Goal: Information Seeking & Learning: Check status

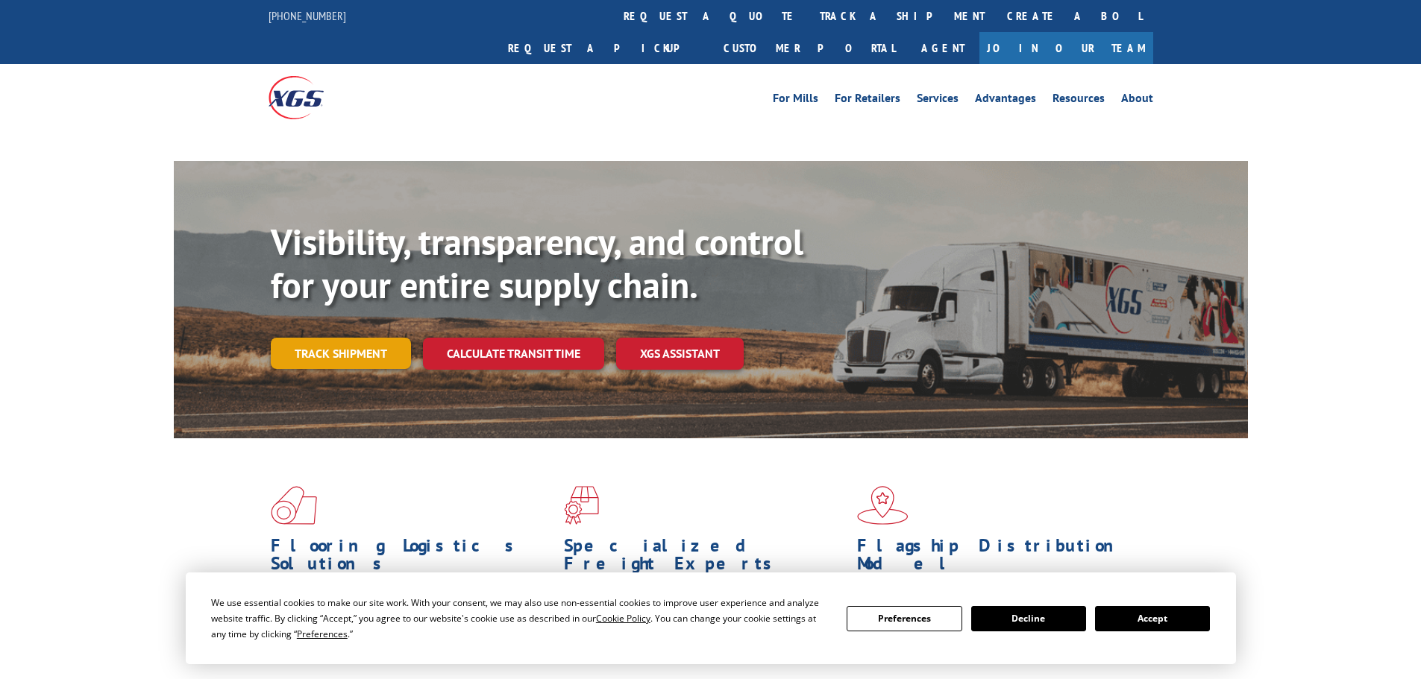
click at [341, 338] on link "Track shipment" at bounding box center [341, 353] width 140 height 31
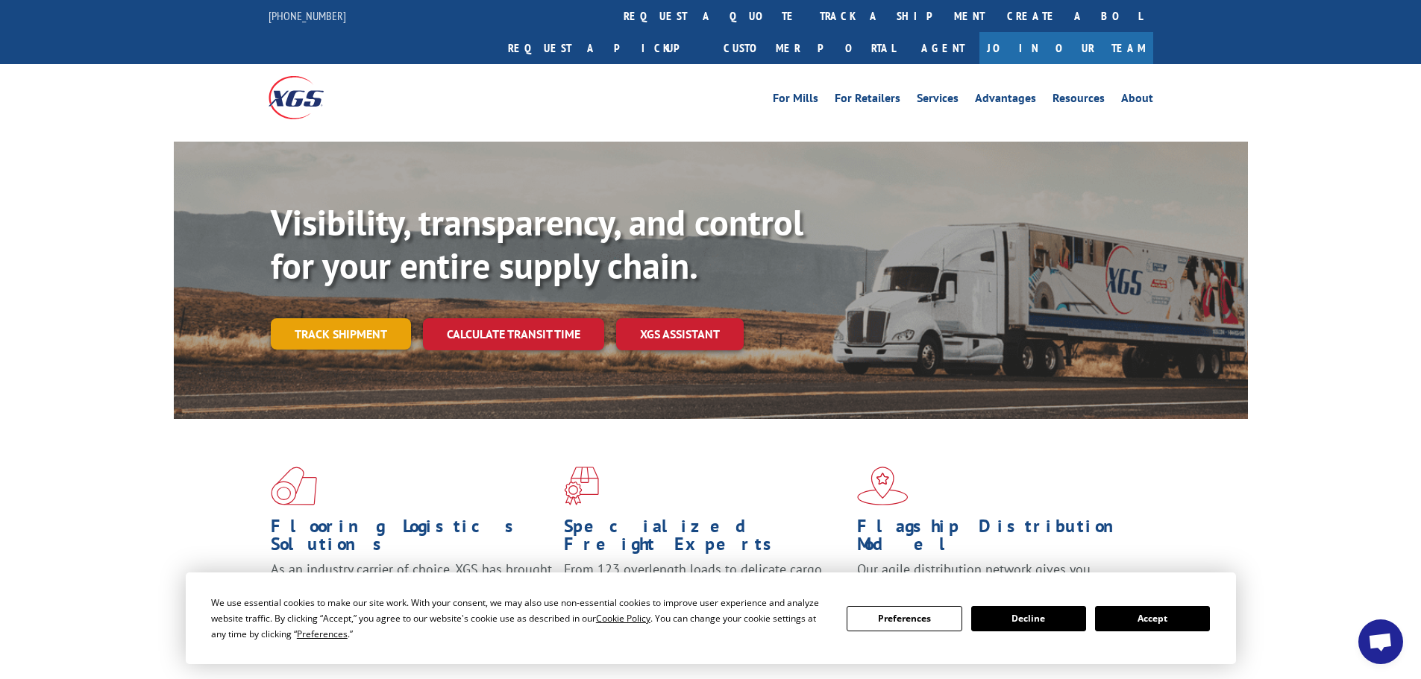
click at [342, 318] on link "Track shipment" at bounding box center [341, 333] width 140 height 31
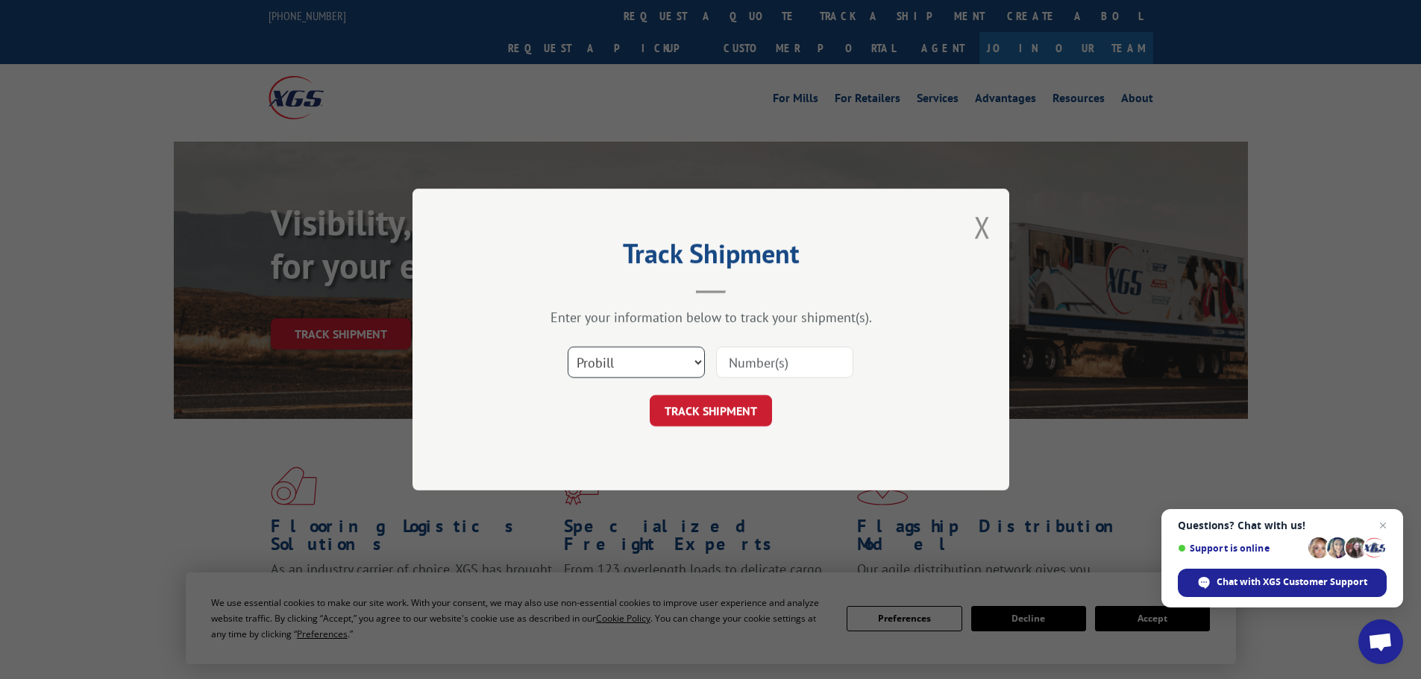
click at [645, 365] on select "Select category... Probill BOL PO" at bounding box center [635, 362] width 137 height 31
select select "bol"
click at [567, 347] on select "Select category... Probill BOL PO" at bounding box center [635, 362] width 137 height 31
click at [762, 365] on input at bounding box center [784, 362] width 137 height 31
paste input "0633941001000138821"
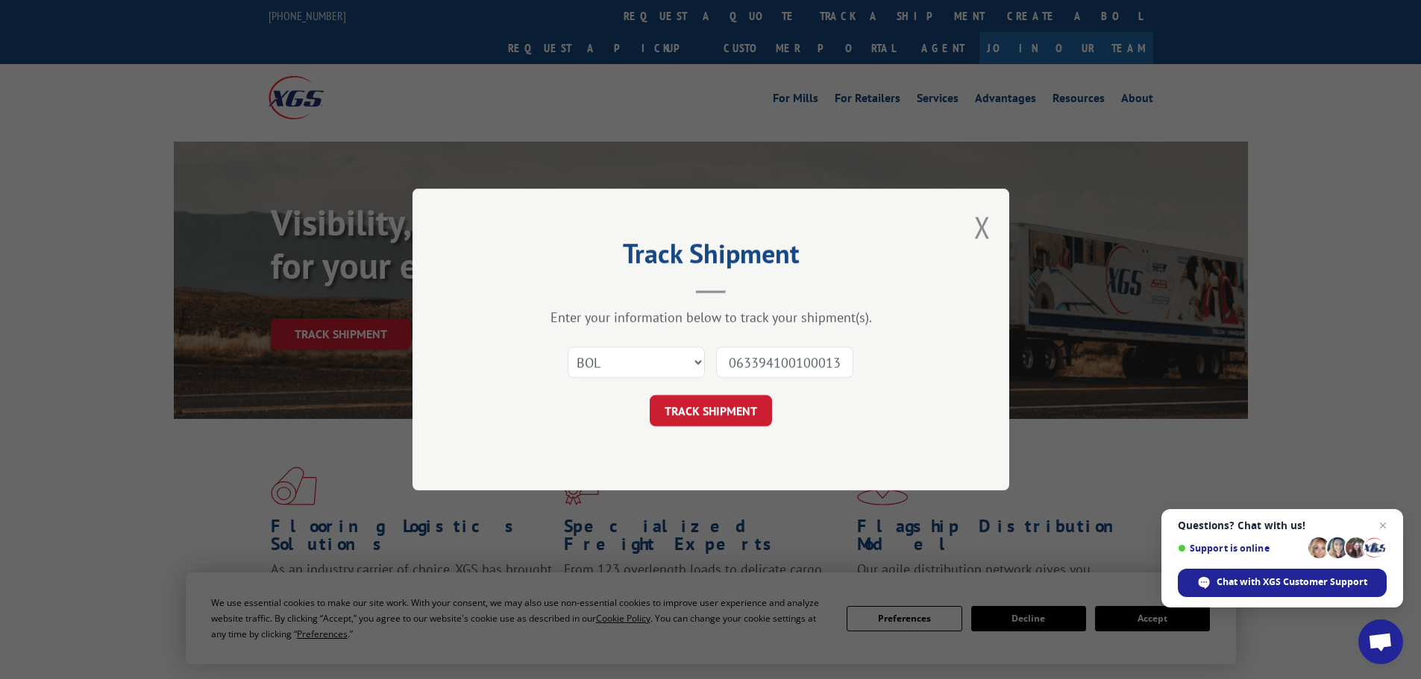
scroll to position [0, 26]
type input "0633941001000138821"
click at [712, 418] on button "TRACK SHIPMENT" at bounding box center [710, 410] width 122 height 31
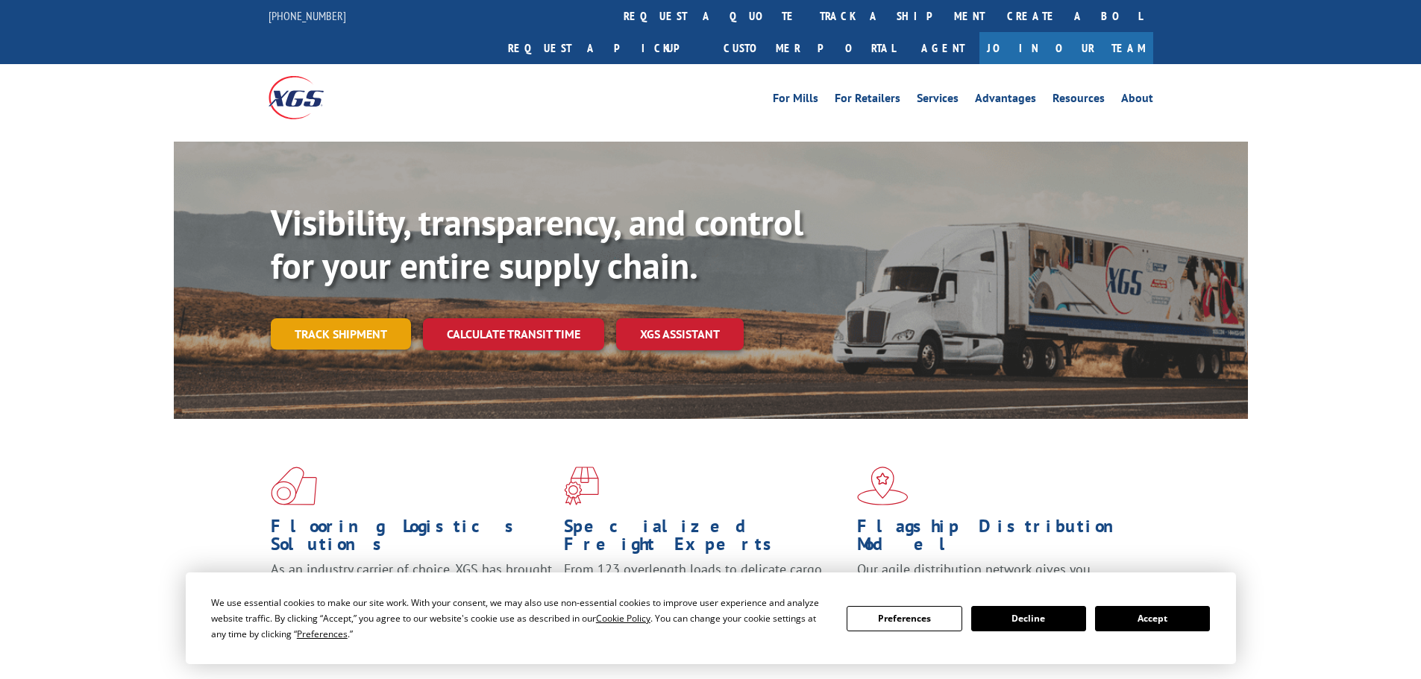
click at [321, 318] on link "Track shipment" at bounding box center [341, 333] width 140 height 31
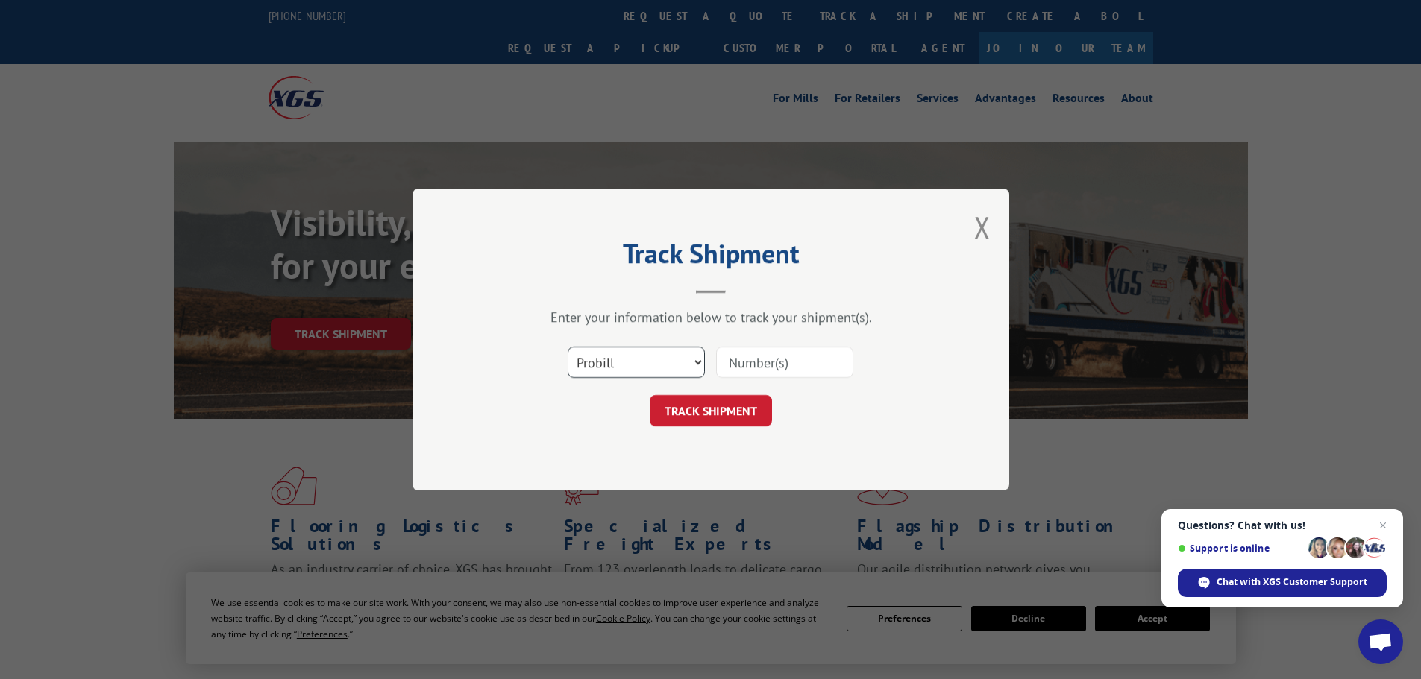
click at [617, 354] on select "Select category... Probill BOL PO" at bounding box center [635, 362] width 137 height 31
select select "po"
click at [567, 347] on select "Select category... Probill BOL PO" at bounding box center [635, 362] width 137 height 31
click at [796, 362] on input at bounding box center [784, 362] width 137 height 31
paste input "23532551"
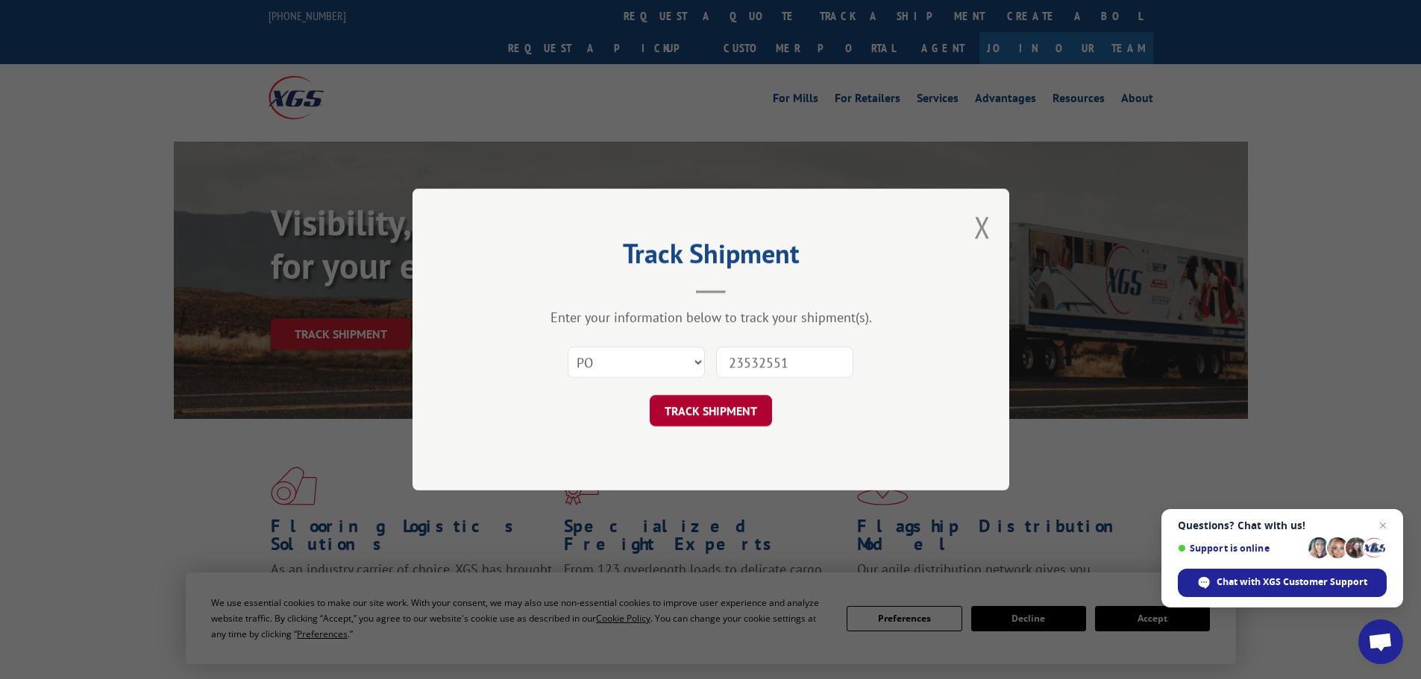
type input "23532551"
click at [714, 404] on button "TRACK SHIPMENT" at bounding box center [710, 410] width 122 height 31
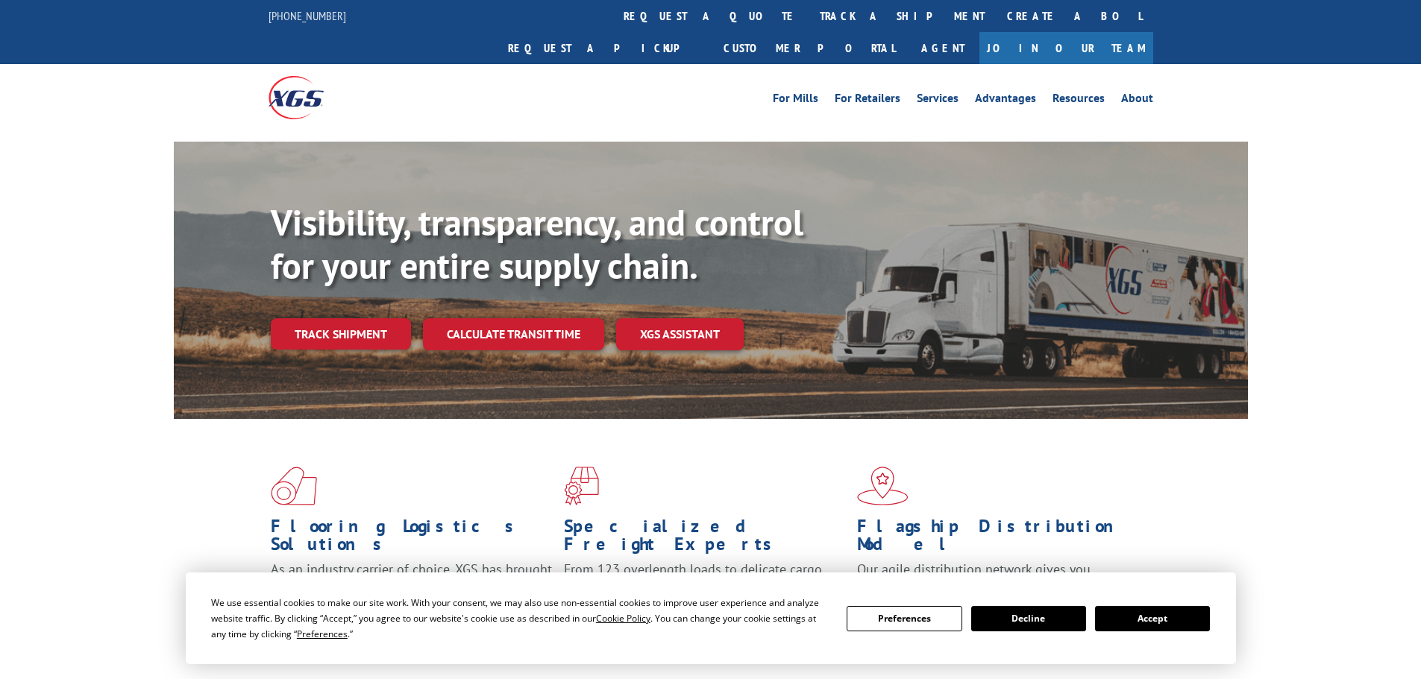
click at [353, 285] on div "Visibility, transparency, and control for your entire supply chain. Track shipm…" at bounding box center [759, 305] width 977 height 208
click at [349, 318] on link "Track shipment" at bounding box center [341, 333] width 140 height 31
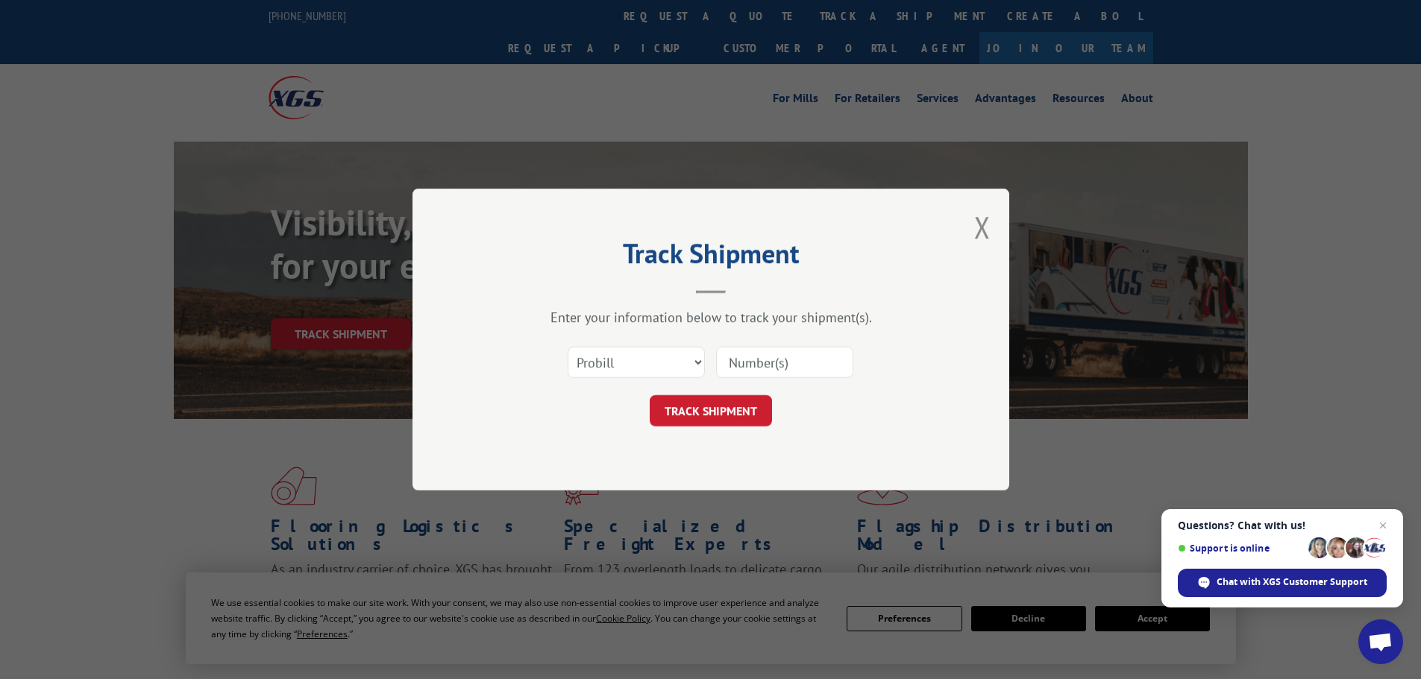
click at [796, 364] on input at bounding box center [784, 362] width 137 height 31
type input "16999090"
click at [649, 395] on button "TRACK SHIPMENT" at bounding box center [710, 410] width 122 height 31
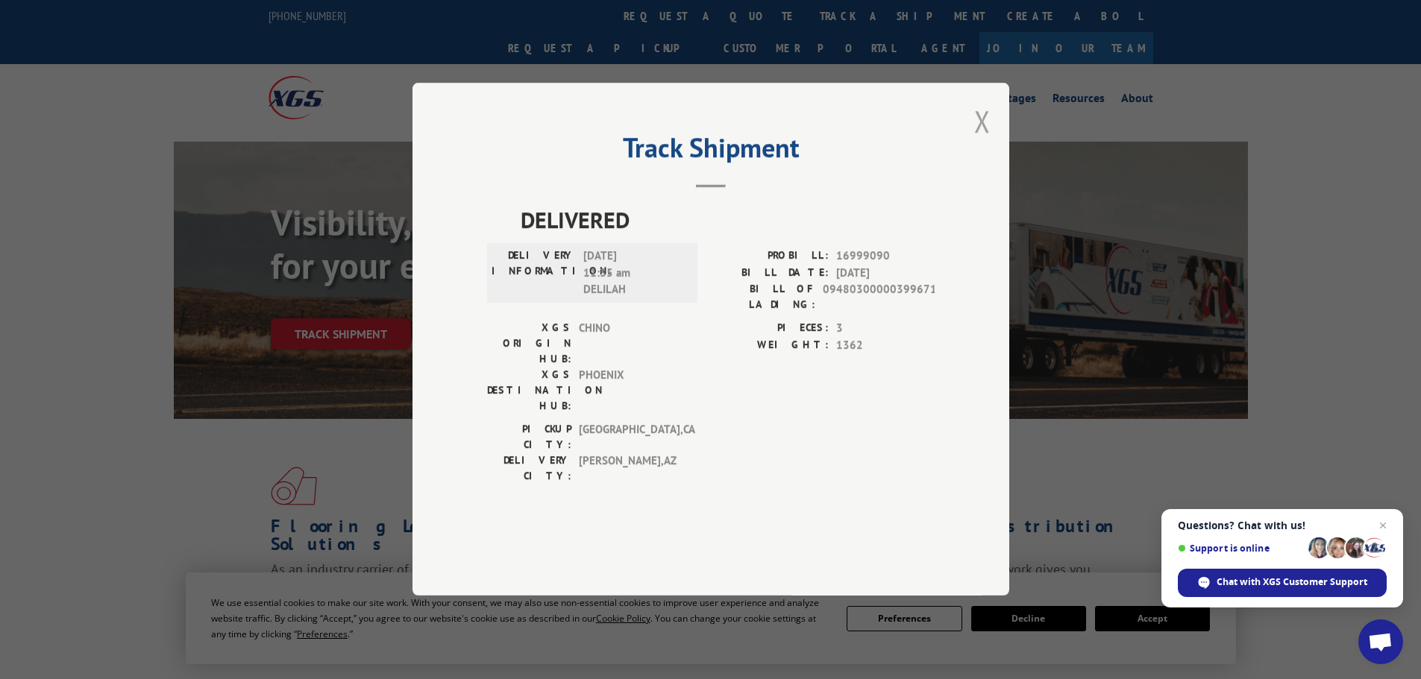
click at [979, 141] on button "Close modal" at bounding box center [982, 121] width 16 height 40
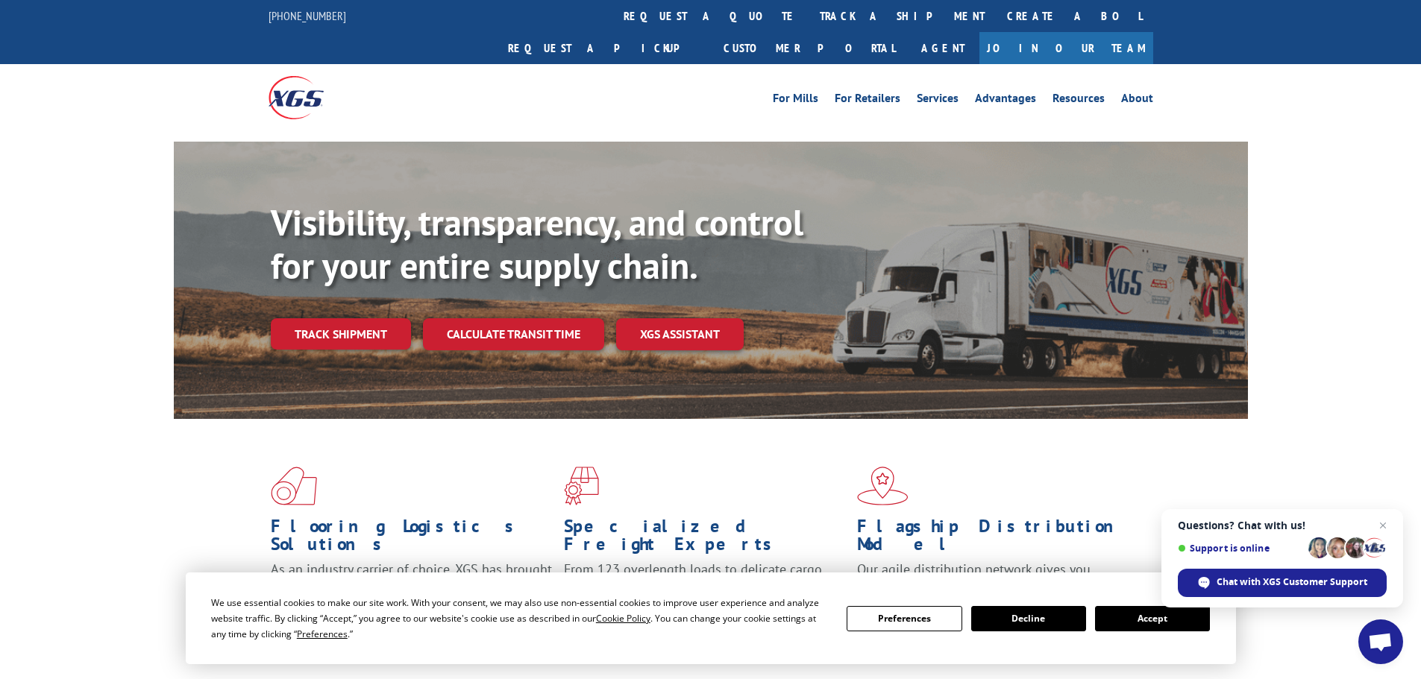
click at [332, 318] on link "Track shipment" at bounding box center [341, 333] width 140 height 31
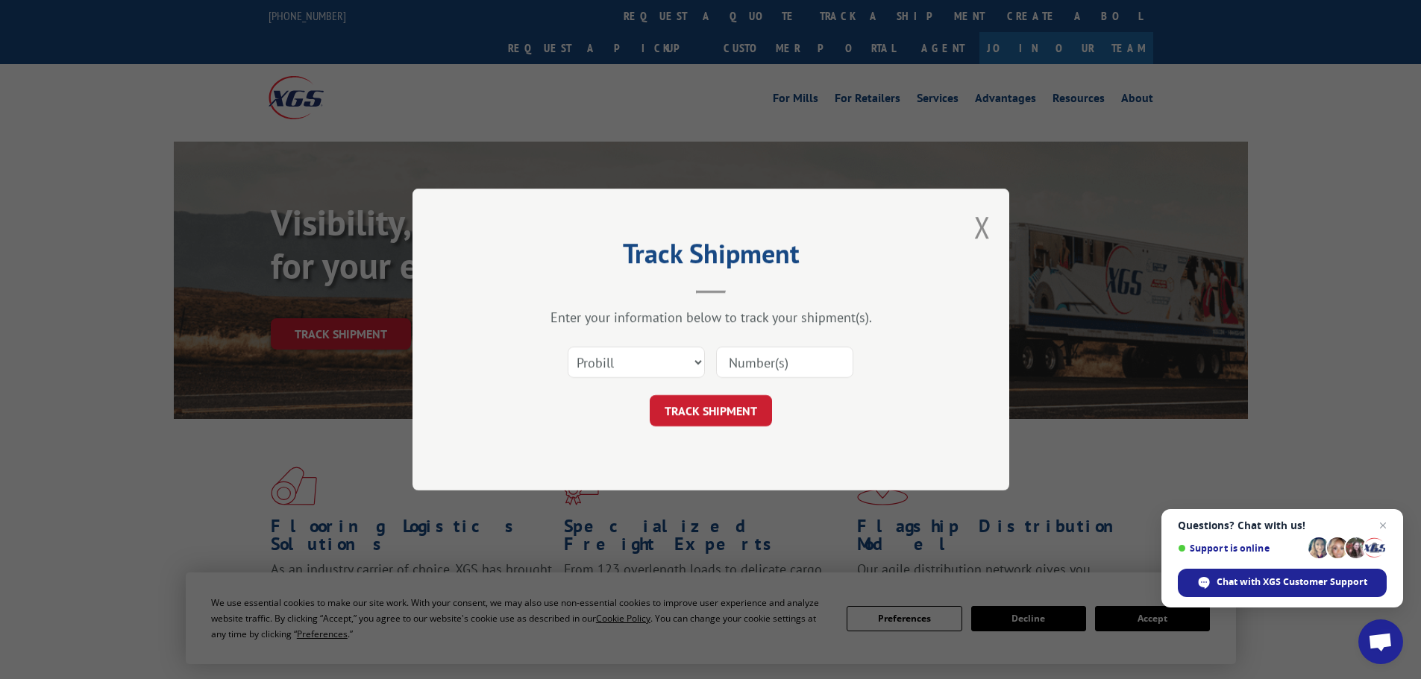
click at [784, 359] on input at bounding box center [784, 362] width 137 height 31
paste input "17228204"
type input "17228204"
click at [720, 412] on button "TRACK SHIPMENT" at bounding box center [710, 410] width 122 height 31
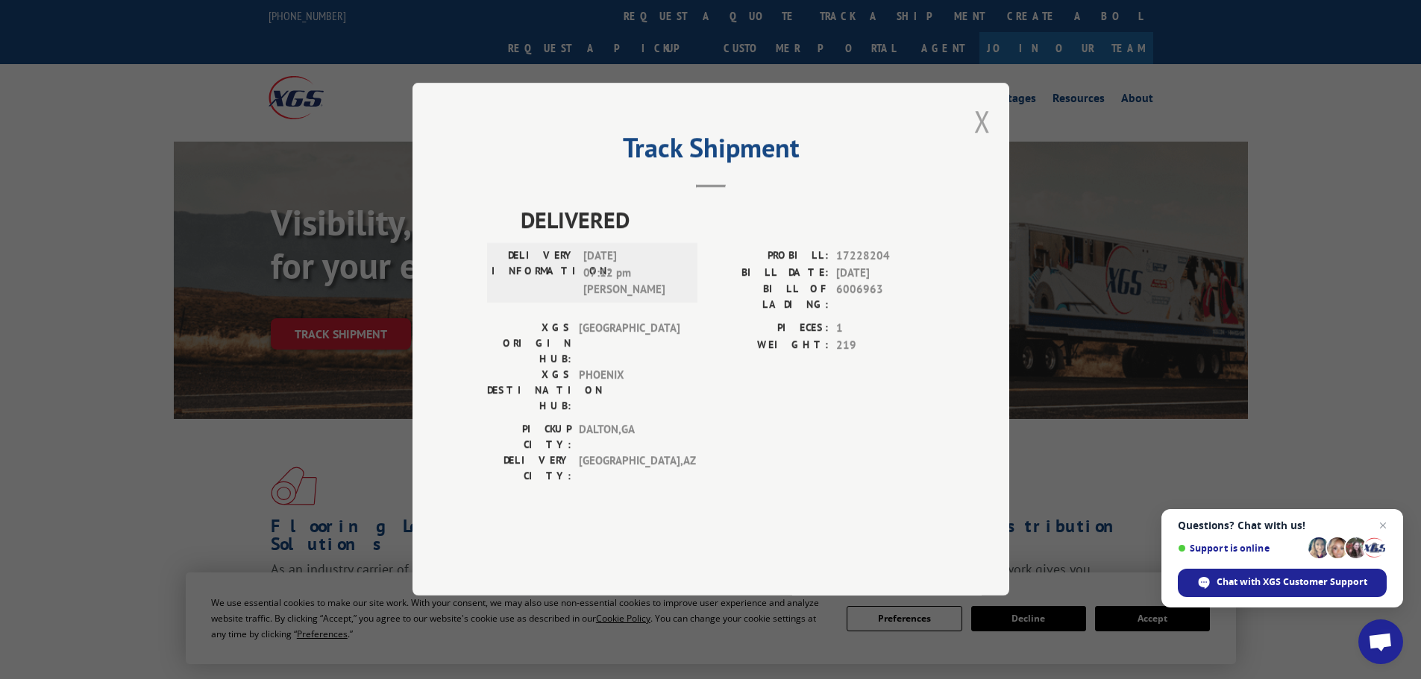
click at [981, 141] on button "Close modal" at bounding box center [982, 121] width 16 height 40
